Goal: Task Accomplishment & Management: Manage account settings

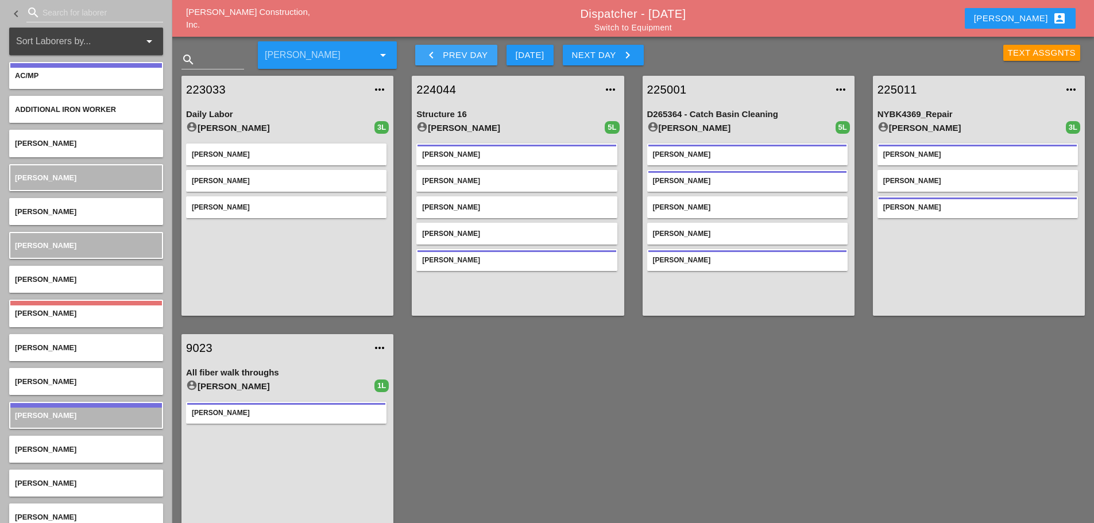
click at [431, 57] on icon "keyboard_arrow_left" at bounding box center [432, 55] width 14 height 14
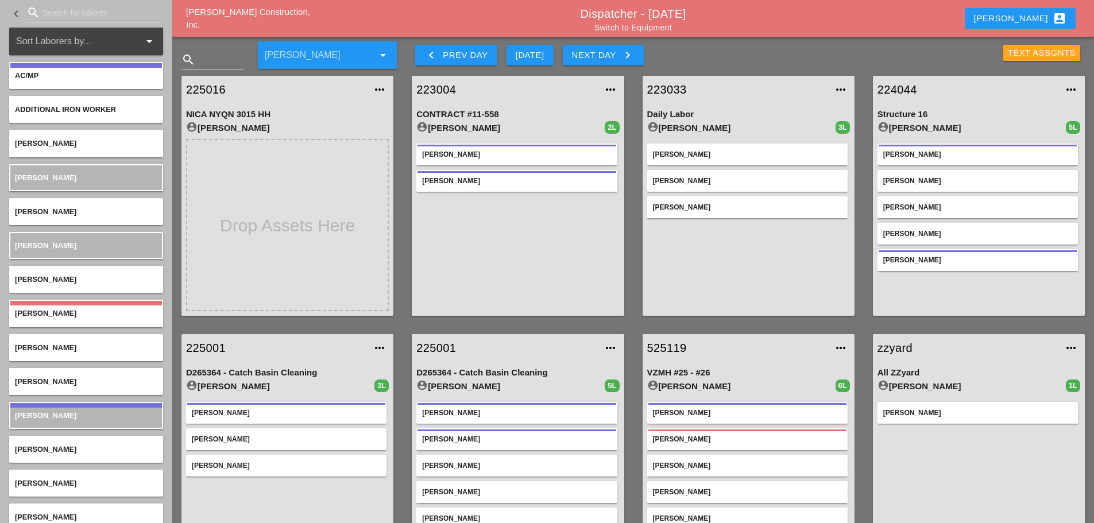
click at [1008, 52] on div "Text Assgnts" at bounding box center [1042, 53] width 68 height 13
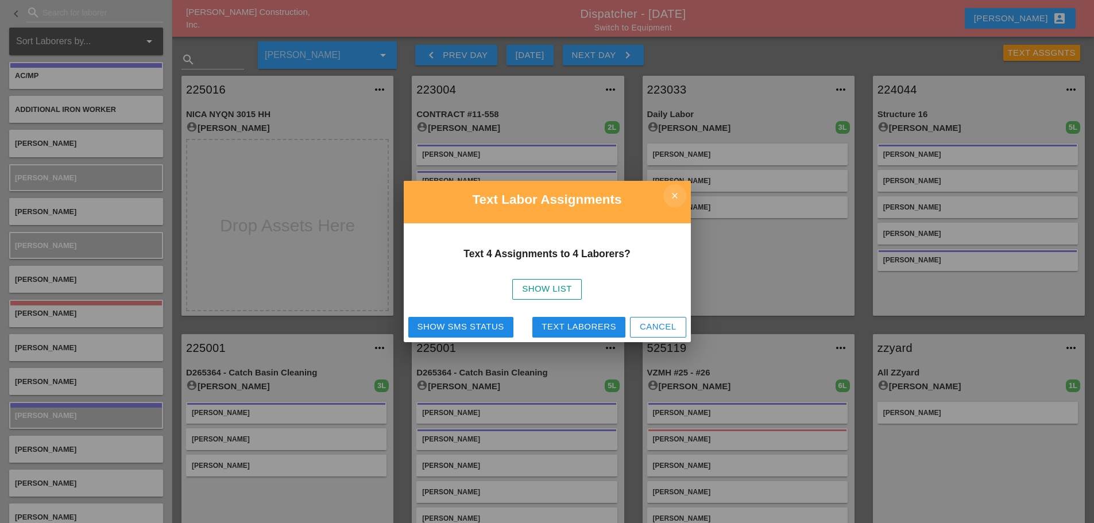
click at [678, 190] on icon "close" at bounding box center [675, 195] width 23 height 23
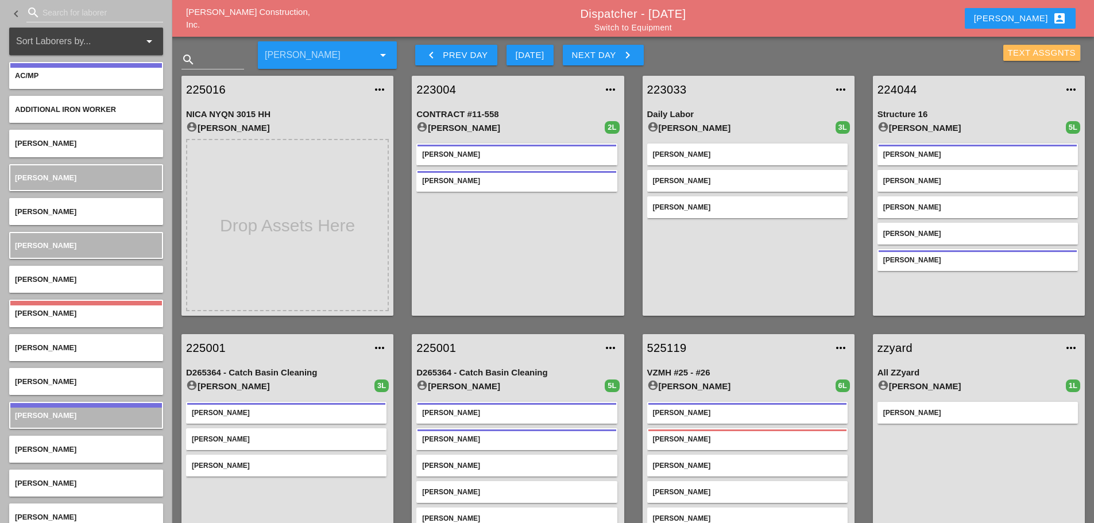
click at [1028, 56] on div "Text Assgnts" at bounding box center [1042, 53] width 68 height 13
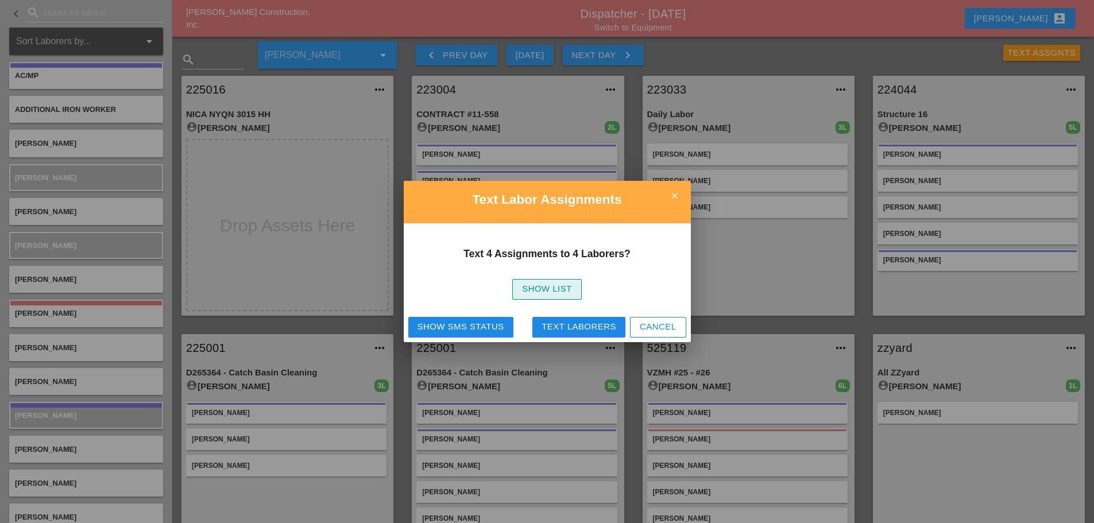
click at [570, 290] on div "Show List" at bounding box center [547, 289] width 50 height 13
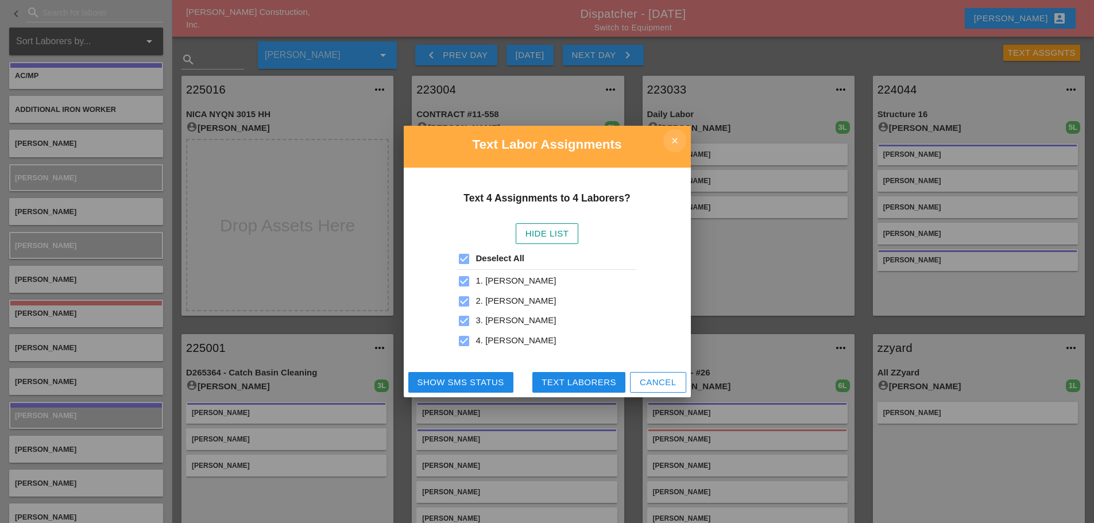
click at [679, 143] on icon "close" at bounding box center [675, 140] width 23 height 23
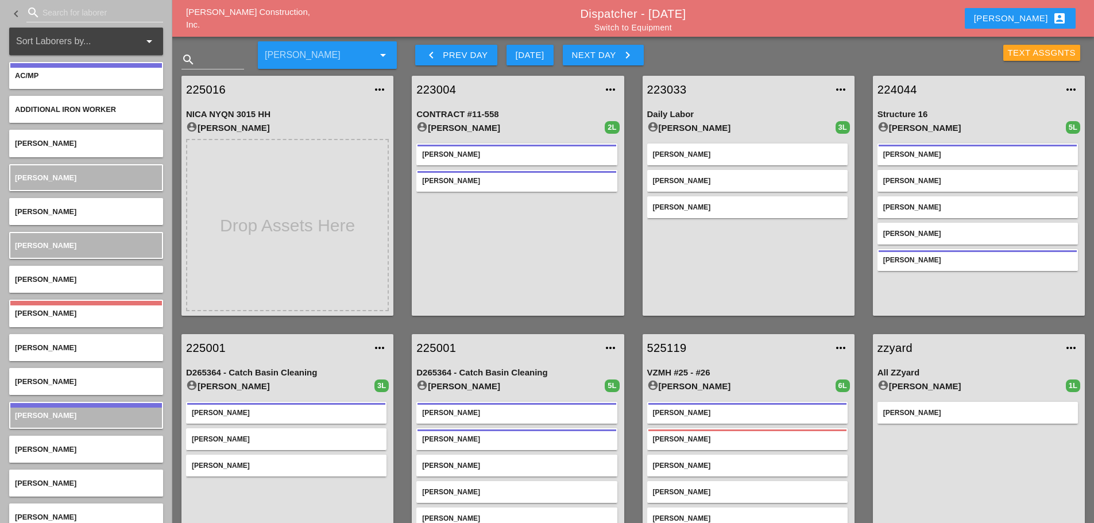
click at [1010, 48] on div "Text Assgnts" at bounding box center [1042, 53] width 68 height 13
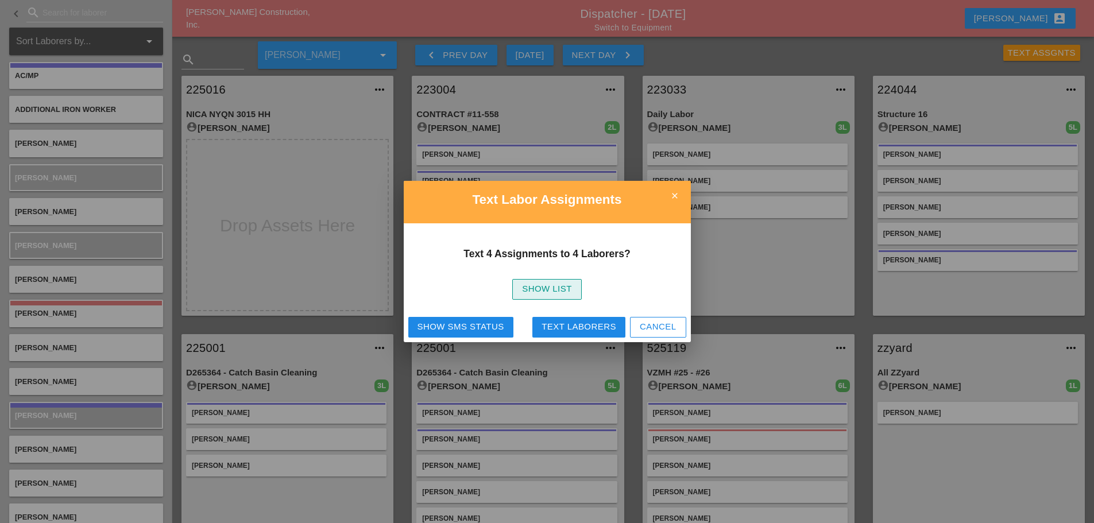
click at [577, 286] on button "Show List" at bounding box center [547, 289] width 70 height 21
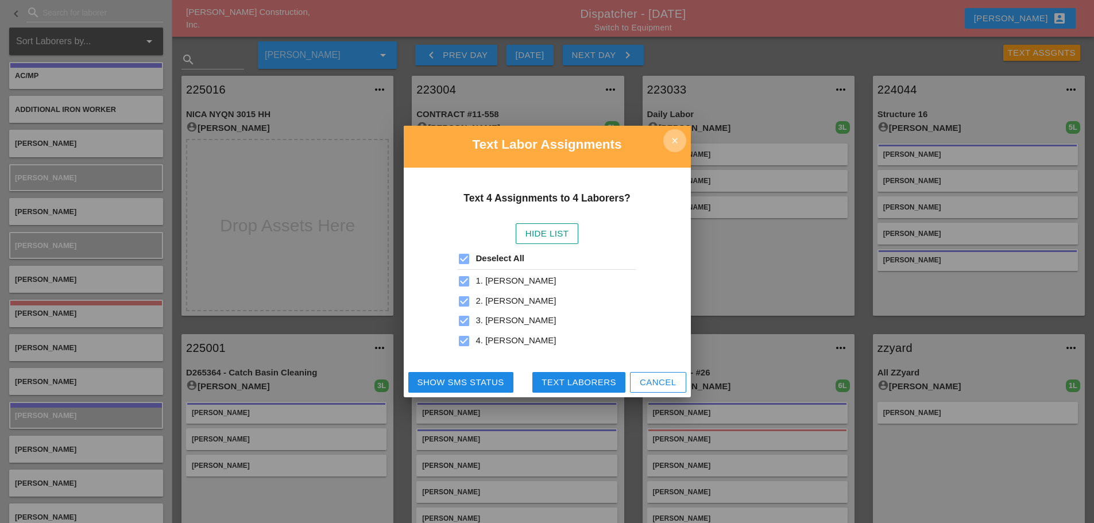
click at [672, 145] on icon "close" at bounding box center [675, 140] width 23 height 23
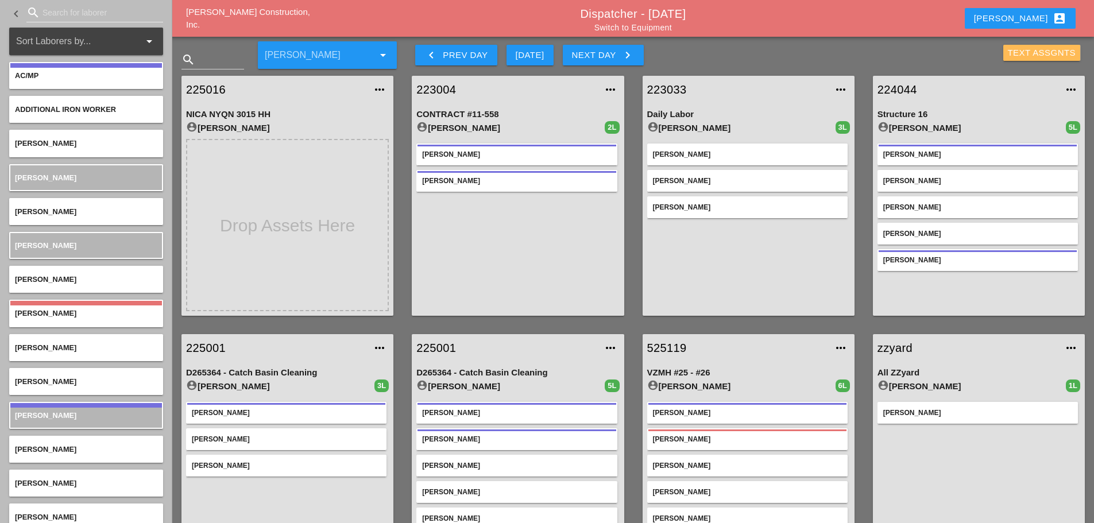
click at [1015, 52] on div "Text Assgnts" at bounding box center [1042, 53] width 68 height 13
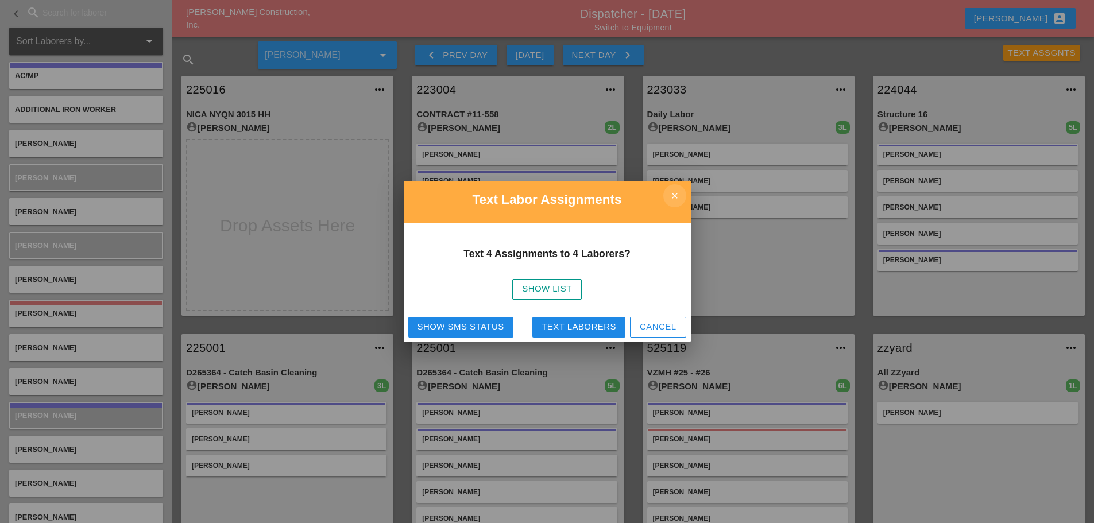
click at [678, 194] on icon "close" at bounding box center [675, 195] width 23 height 23
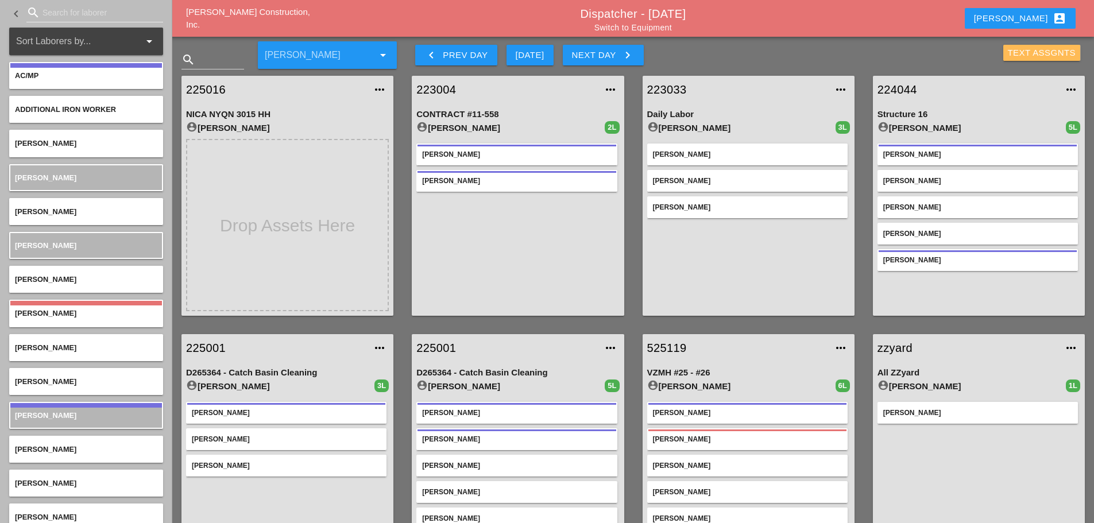
click at [1037, 54] on div "Text Assgnts" at bounding box center [1042, 53] width 68 height 13
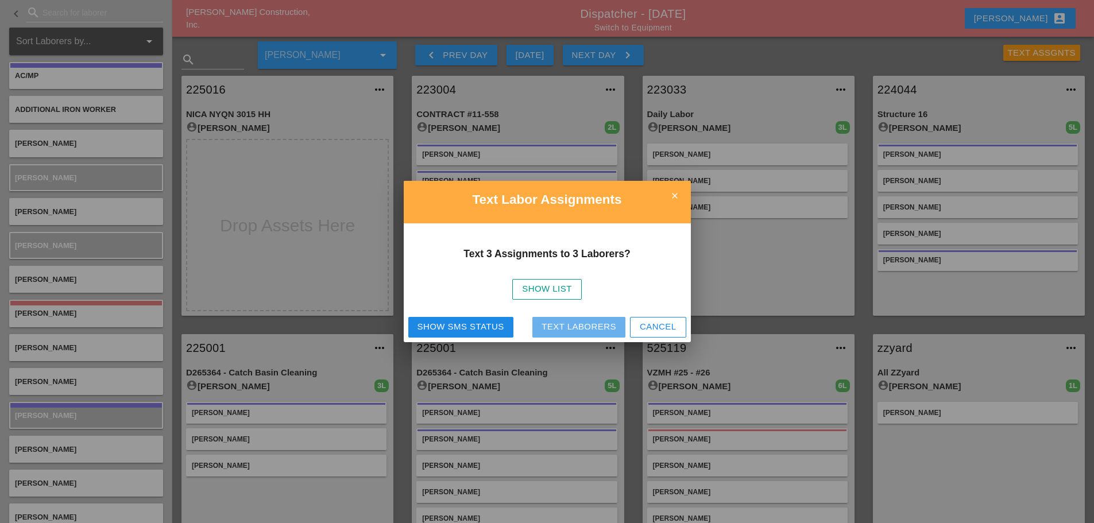
click at [610, 329] on div "Text Laborers" at bounding box center [579, 327] width 75 height 13
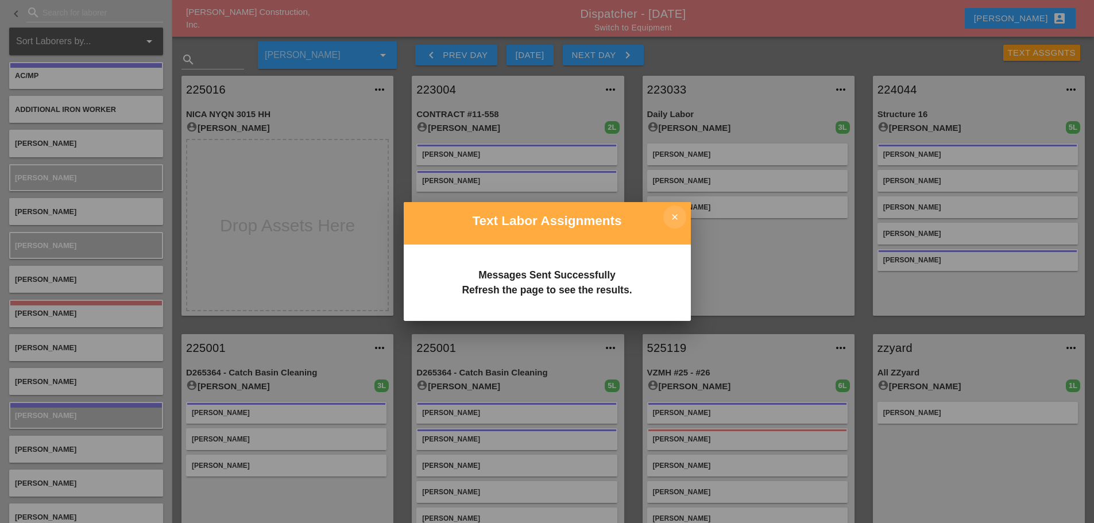
click at [679, 215] on icon "close" at bounding box center [675, 217] width 23 height 23
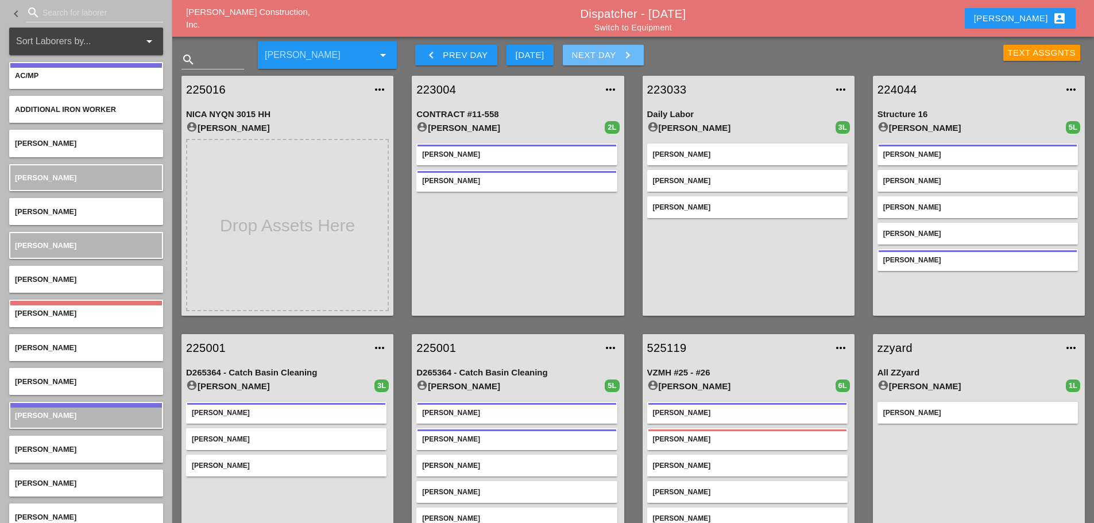
click at [628, 52] on icon "keyboard_arrow_right" at bounding box center [628, 55] width 14 height 14
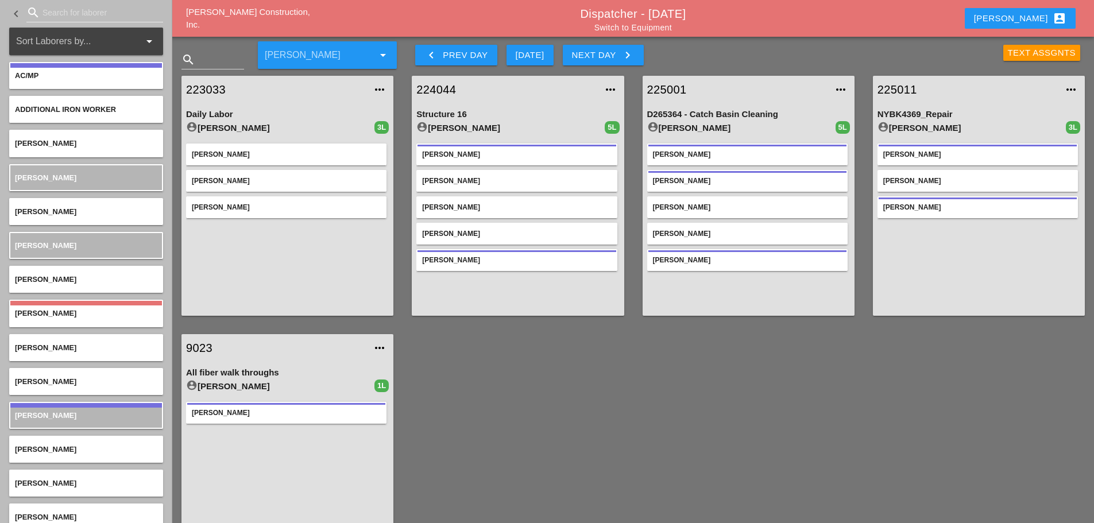
click at [901, 88] on link "225011" at bounding box center [968, 89] width 180 height 17
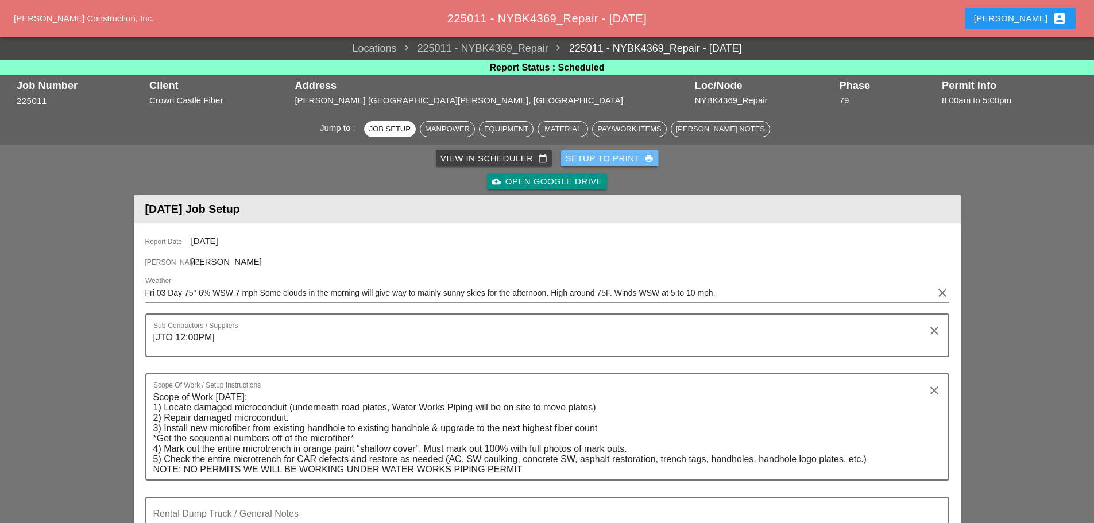
click at [592, 157] on div "Setup to Print print" at bounding box center [610, 158] width 88 height 13
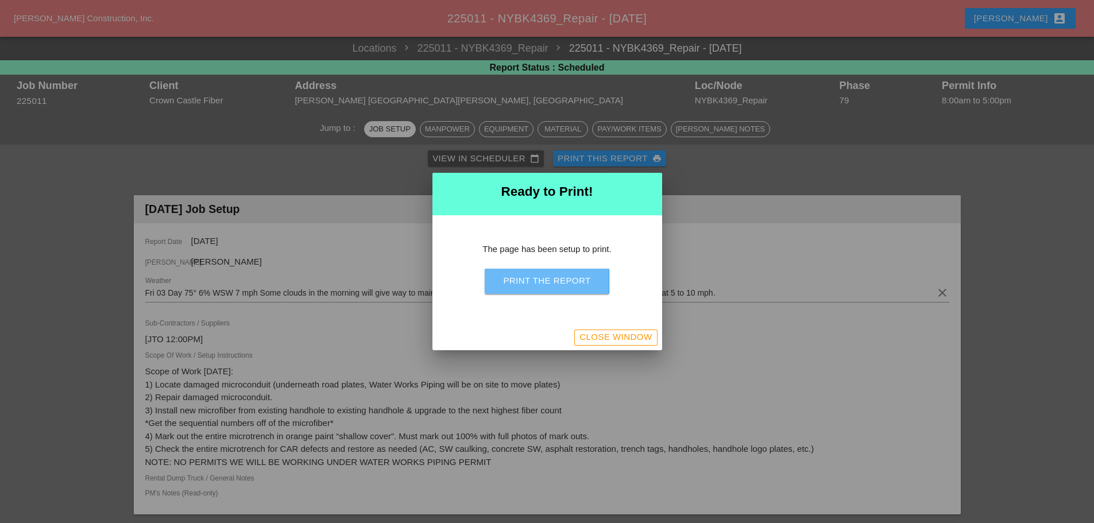
click at [584, 283] on div "Print the Report" at bounding box center [546, 281] width 87 height 13
click at [611, 336] on div "Close Window" at bounding box center [616, 337] width 72 height 13
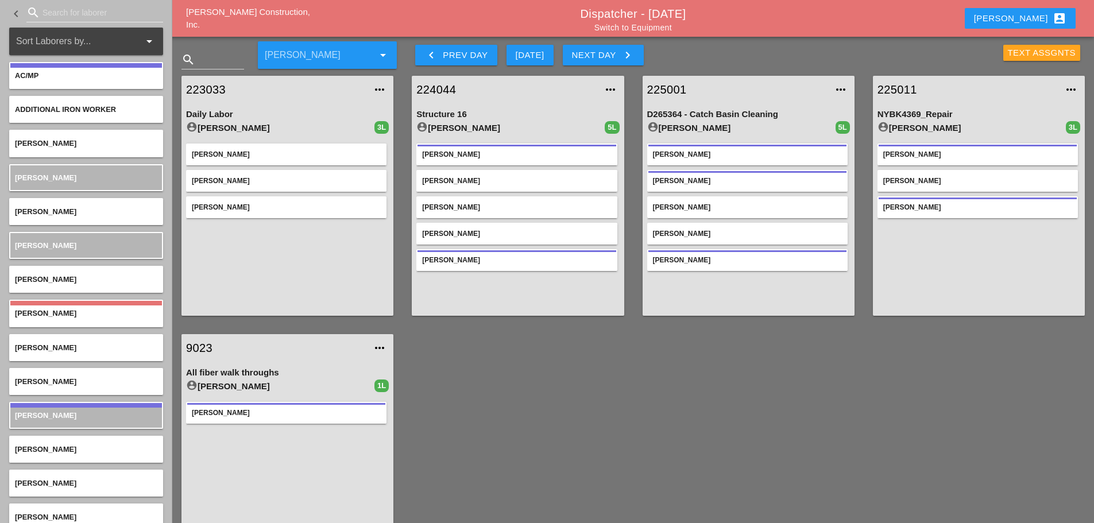
click at [1017, 49] on div "Text Assgnts" at bounding box center [1042, 53] width 68 height 13
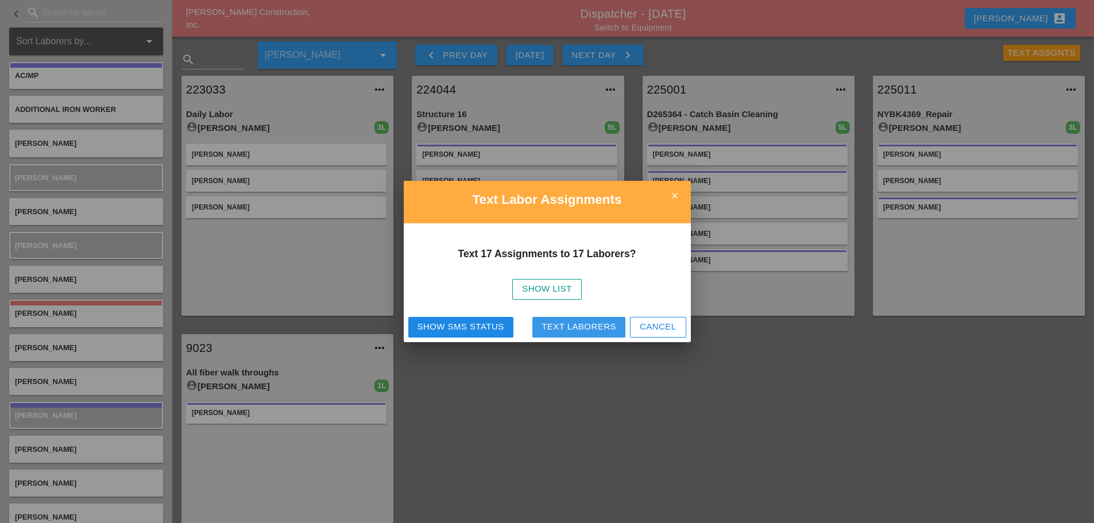
click at [602, 333] on div "Text Laborers" at bounding box center [579, 327] width 75 height 13
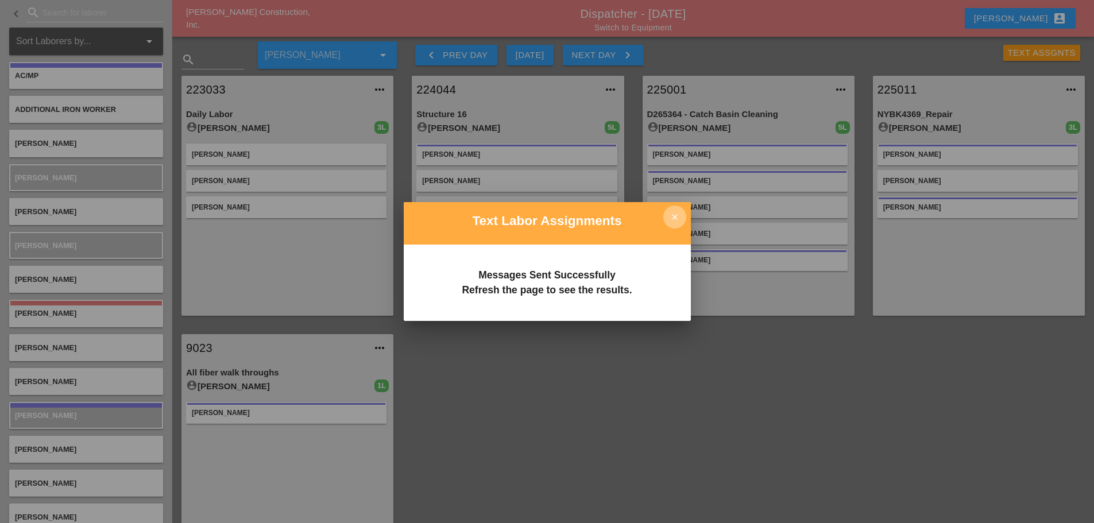
click at [679, 211] on icon "close" at bounding box center [675, 217] width 23 height 23
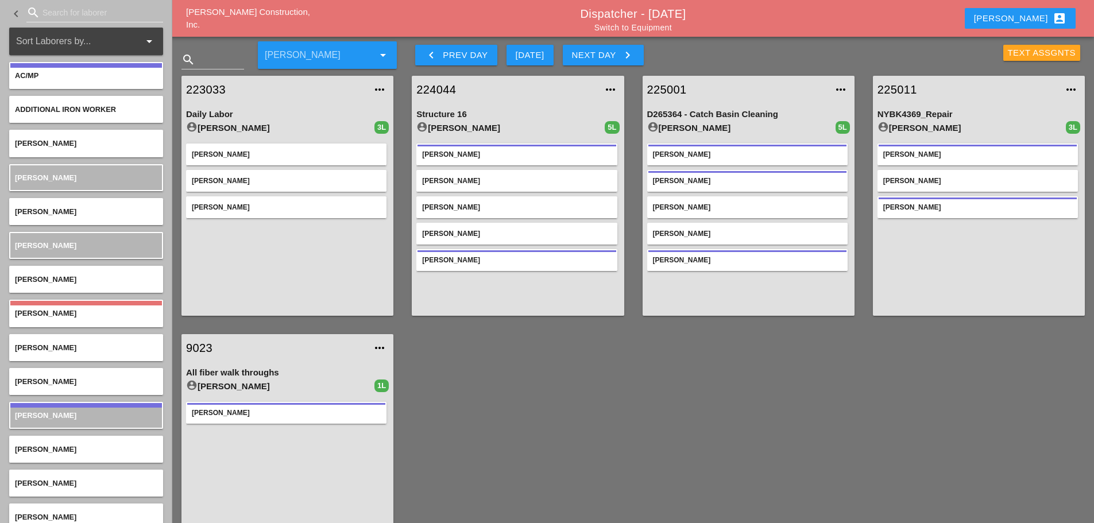
click at [1016, 52] on div "Text Assgnts" at bounding box center [1042, 53] width 68 height 13
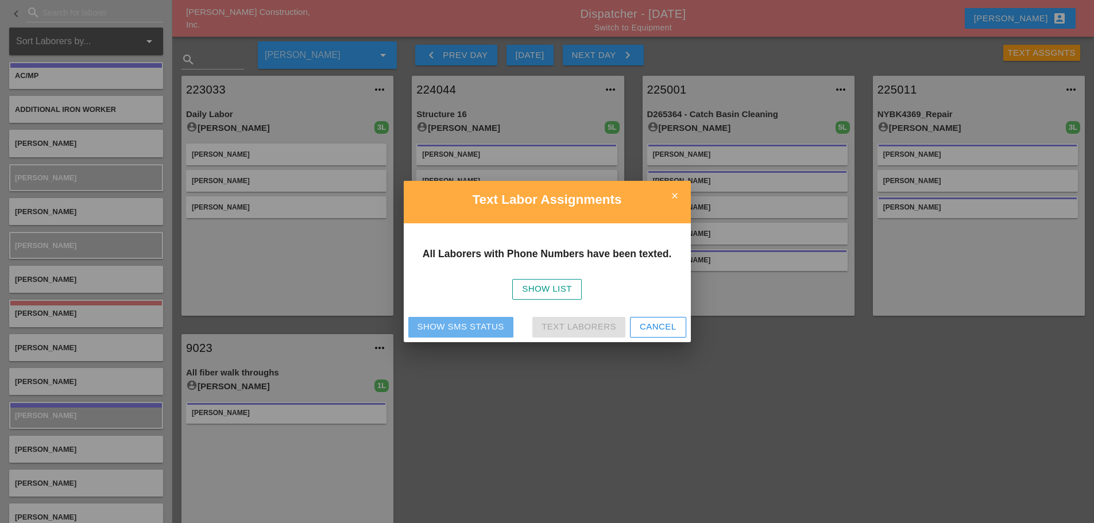
click at [451, 325] on div "Show SMS Status" at bounding box center [461, 327] width 87 height 13
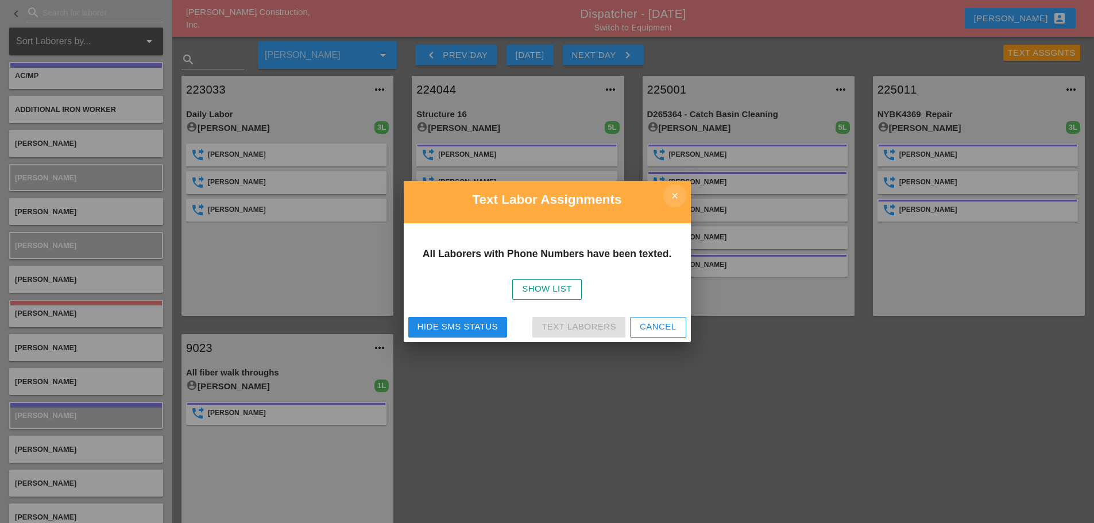
click at [670, 195] on icon "close" at bounding box center [675, 195] width 23 height 23
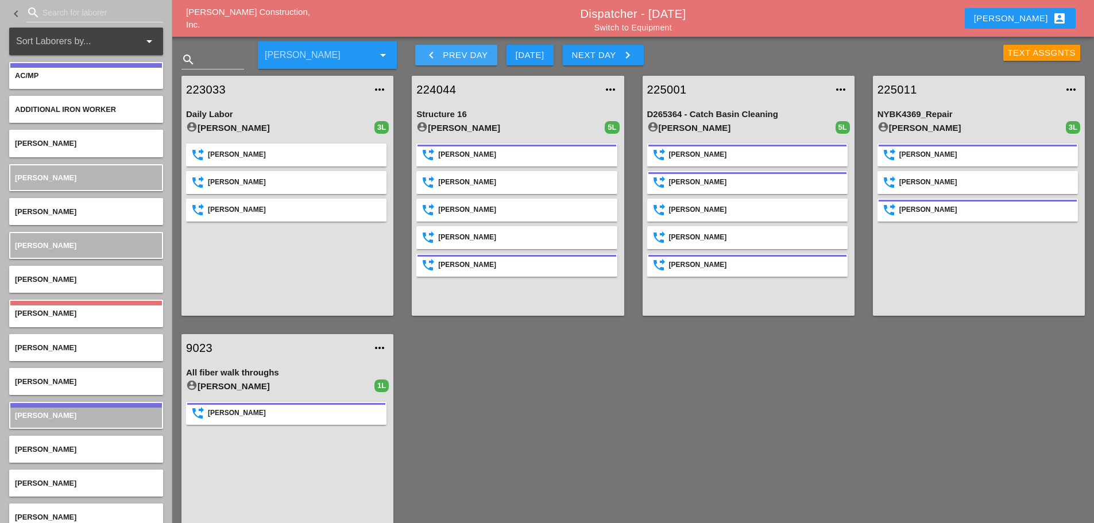
click at [429, 52] on icon "keyboard_arrow_left" at bounding box center [432, 55] width 14 height 14
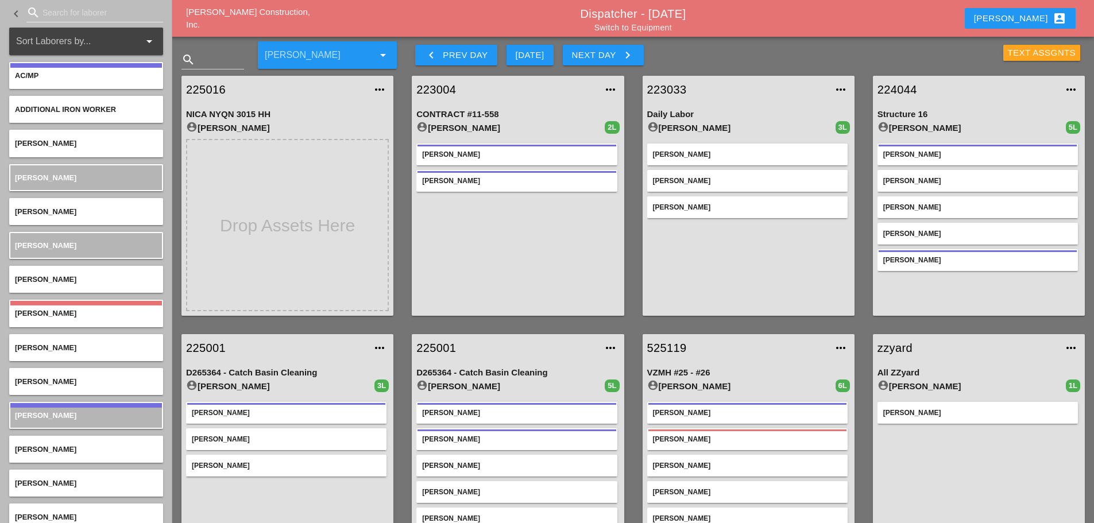
click at [1019, 52] on div "Text Assgnts" at bounding box center [1042, 53] width 68 height 13
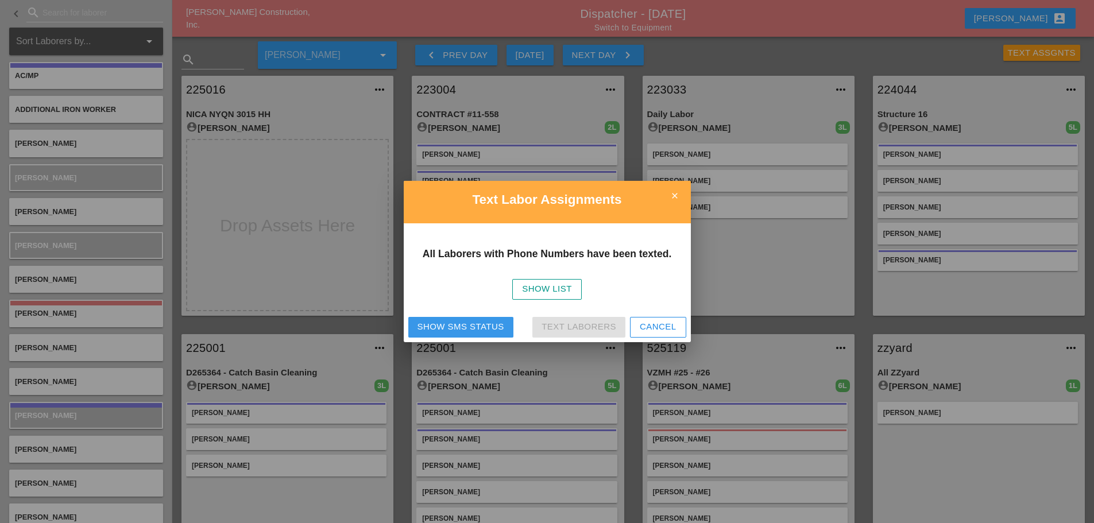
click at [469, 329] on div "Show SMS Status" at bounding box center [461, 327] width 87 height 13
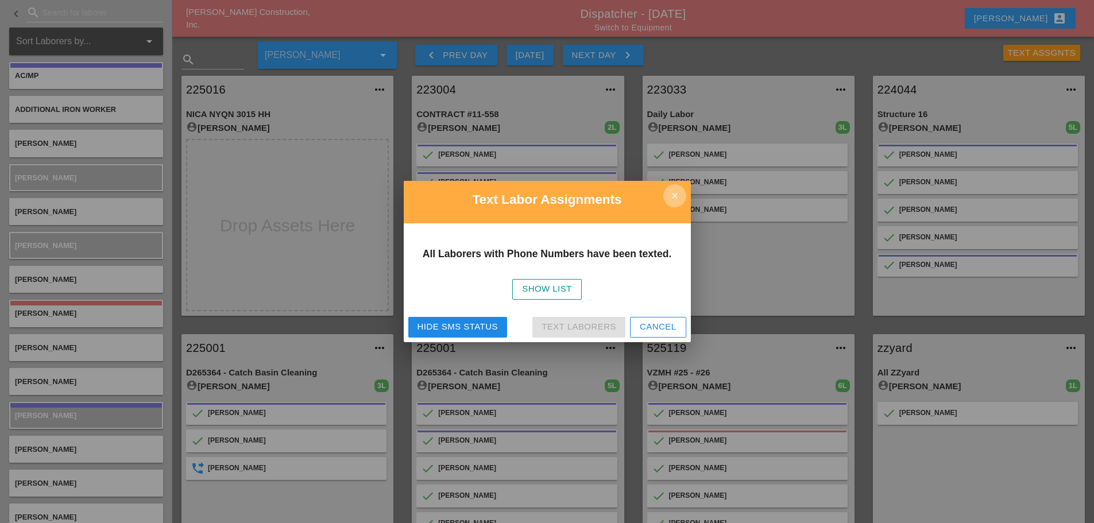
click at [671, 196] on icon "close" at bounding box center [675, 195] width 23 height 23
